Goal: Find specific fact: Find specific fact

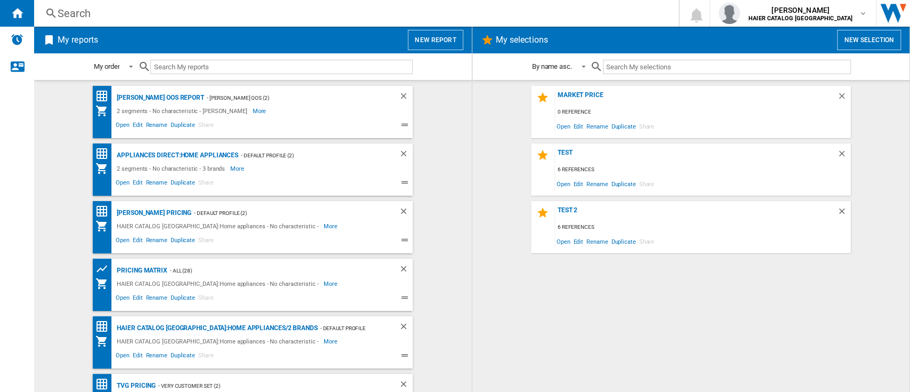
click at [62, 16] on div "Search" at bounding box center [354, 13] width 593 height 15
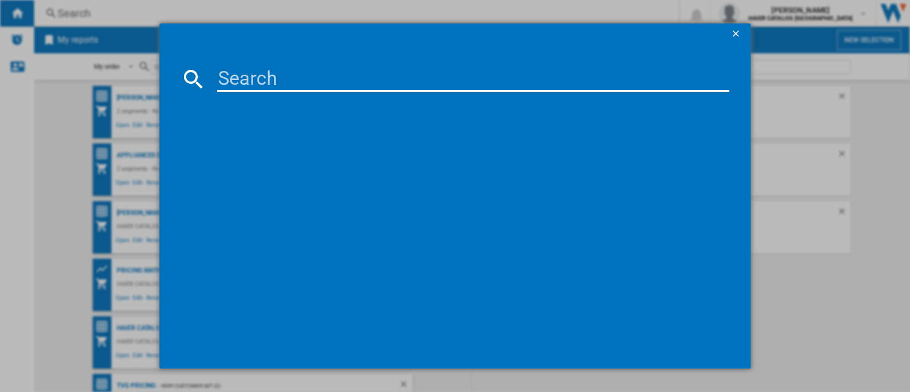
click at [236, 81] on input at bounding box center [473, 79] width 513 height 26
paste input "34005312"
type input "34005312"
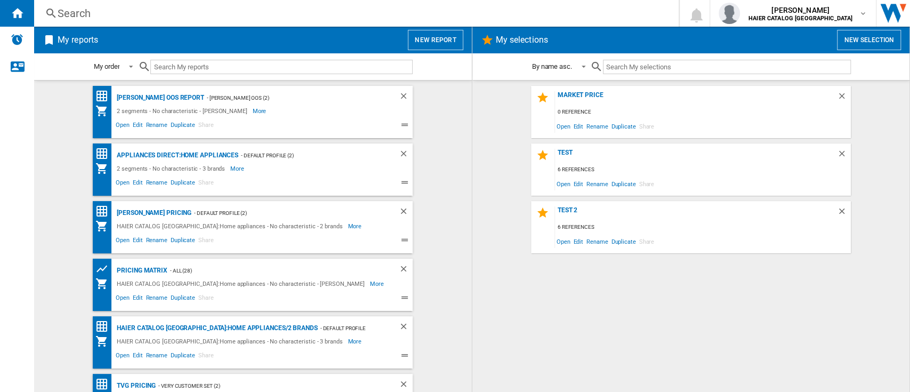
click at [112, 15] on div "Search" at bounding box center [354, 13] width 593 height 15
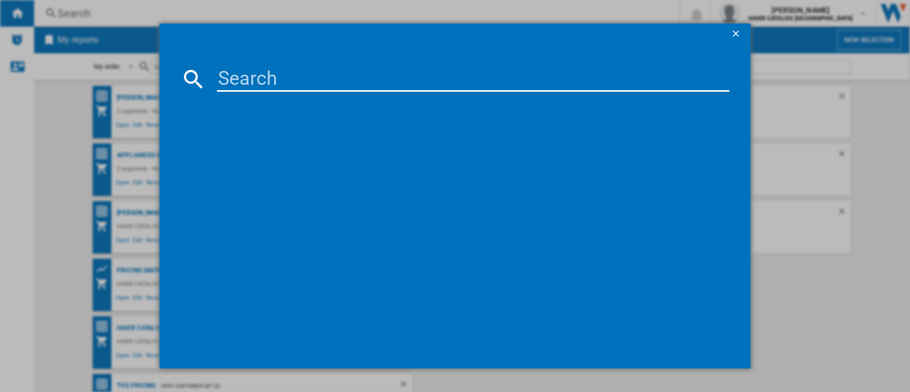
click at [264, 90] on input at bounding box center [473, 79] width 513 height 26
paste input "34005312"
type input "34005312"
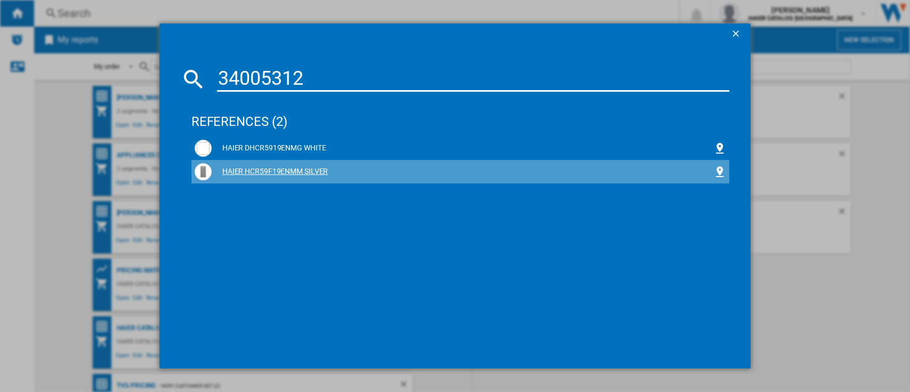
click at [254, 175] on div "HAIER HCR59F19ENMM SILVER" at bounding box center [463, 171] width 502 height 11
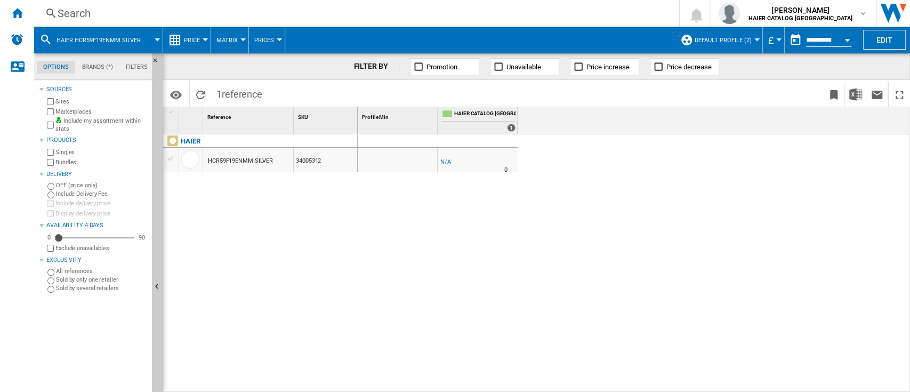
click at [738, 38] on span "Default profile (2)" at bounding box center [722, 40] width 57 height 7
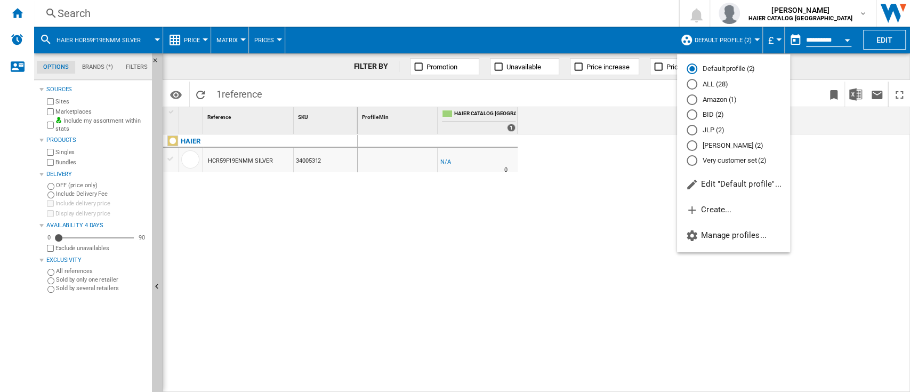
click at [705, 86] on md-radio-button "ALL (28)" at bounding box center [733, 84] width 94 height 10
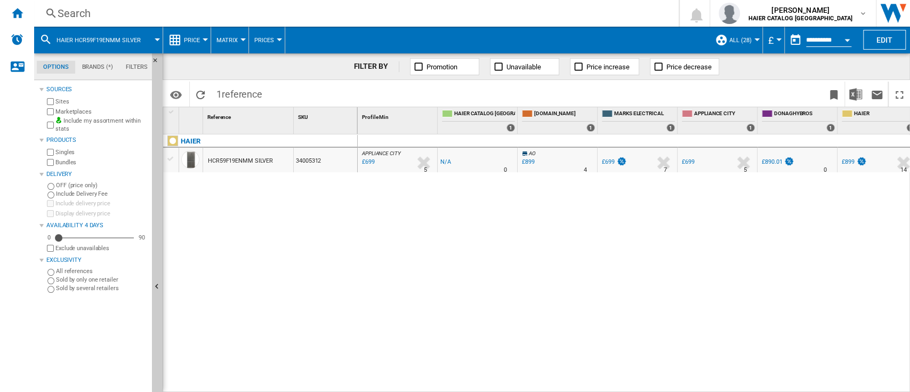
click at [69, 21] on div "Search Search 0 [PERSON_NAME] HAIER CATALOG [GEOGRAPHIC_DATA] HAIER CATALOG [GE…" at bounding box center [472, 13] width 876 height 27
click at [75, 13] on div "Search" at bounding box center [354, 13] width 593 height 15
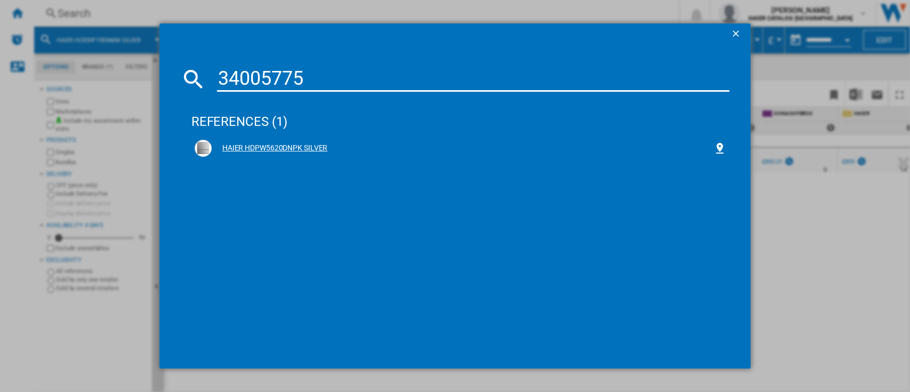
type input "34005775"
click at [252, 151] on div "HAIER HDPW5620DNPK SILVER" at bounding box center [463, 148] width 502 height 11
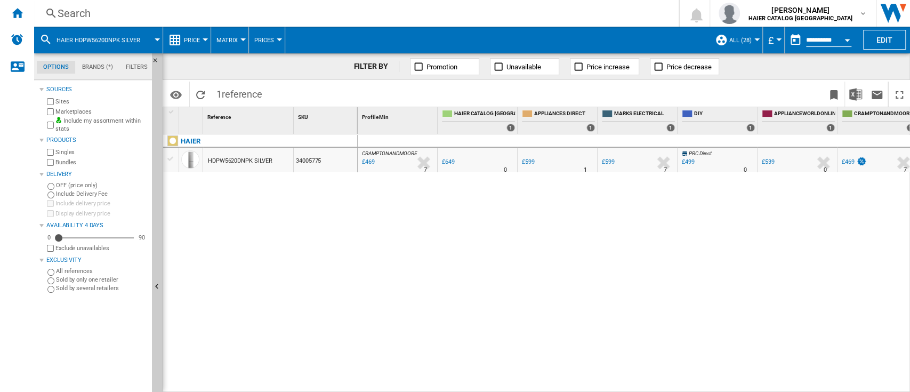
click at [690, 158] on div "£499" at bounding box center [688, 161] width 13 height 7
